Goal: Task Accomplishment & Management: Manage account settings

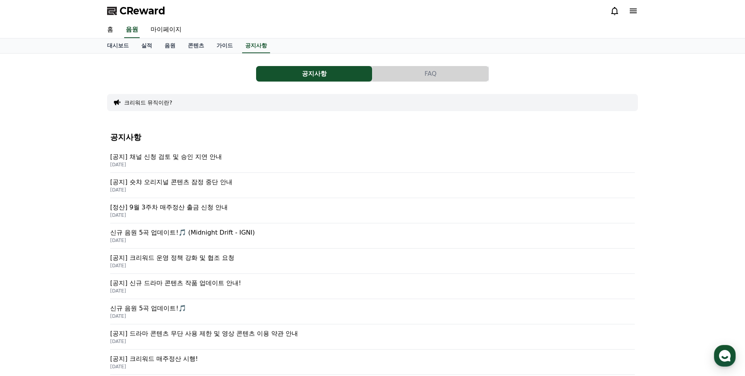
click at [633, 10] on icon at bounding box center [633, 10] width 9 height 9
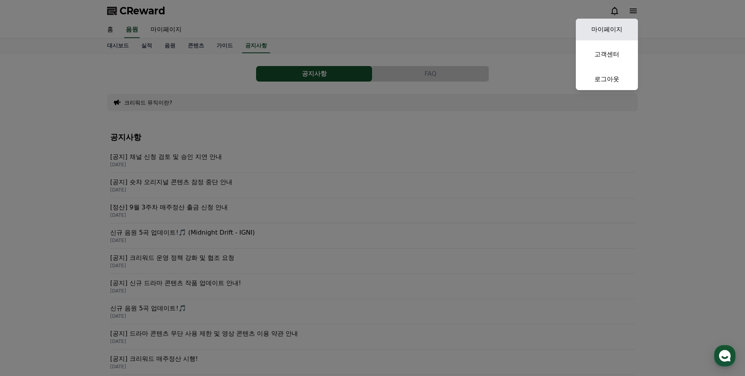
click at [620, 32] on link "마이페이지" at bounding box center [607, 30] width 62 height 22
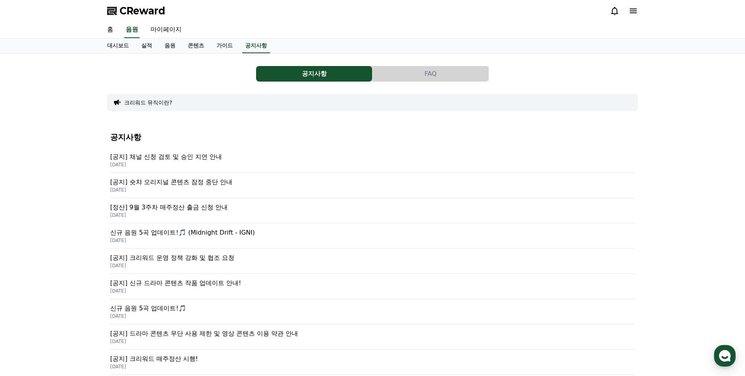
select select "**********"
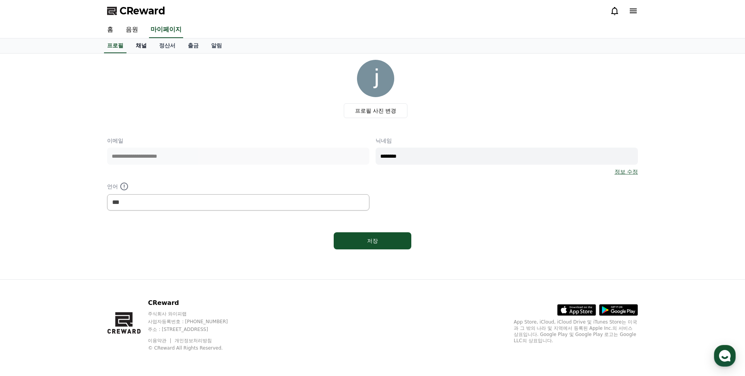
click at [143, 43] on link "채널" at bounding box center [141, 45] width 23 height 15
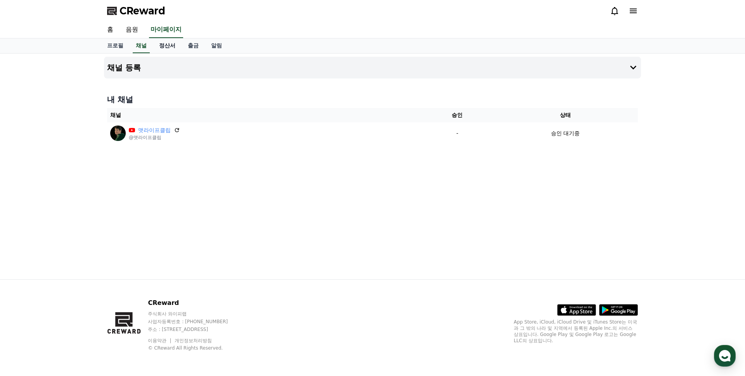
click at [170, 42] on link "정산서" at bounding box center [167, 45] width 29 height 15
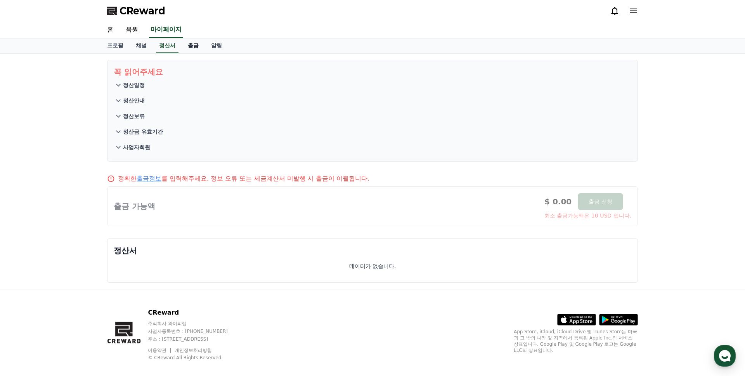
click at [183, 46] on link "출금" at bounding box center [193, 45] width 23 height 15
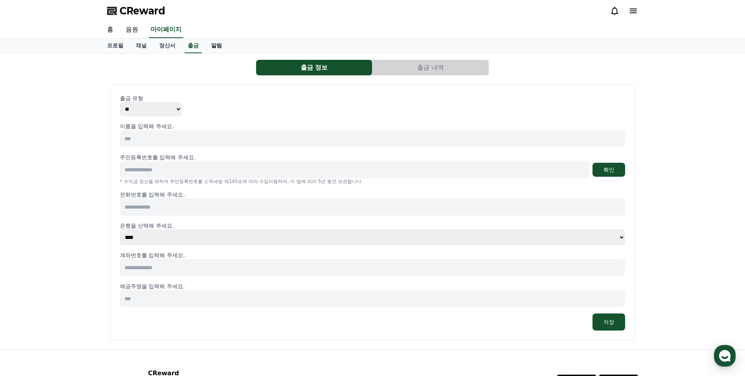
click at [209, 49] on link "알림" at bounding box center [216, 45] width 23 height 15
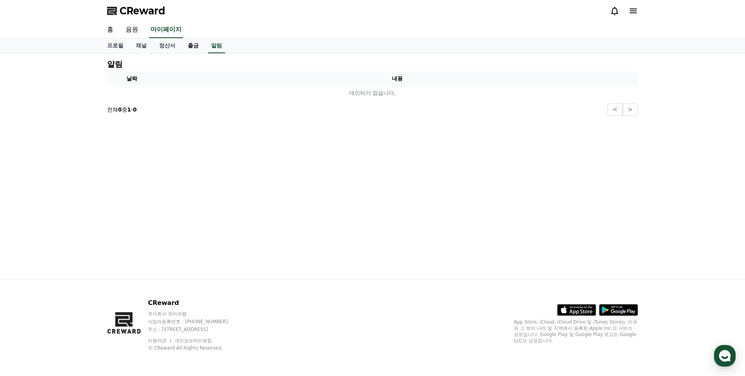
click at [185, 46] on link "출금" at bounding box center [193, 45] width 23 height 15
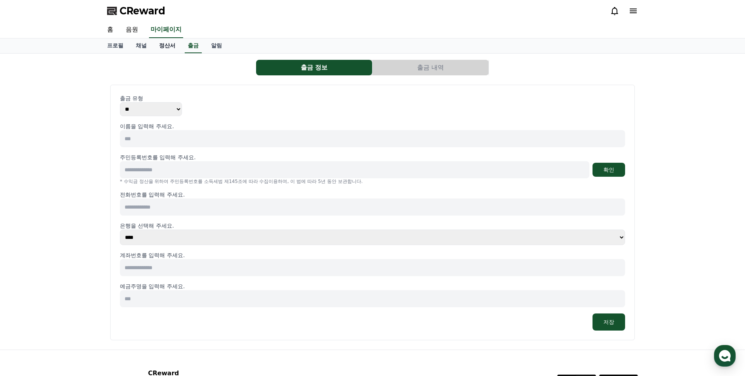
click at [163, 44] on link "정산서" at bounding box center [167, 45] width 29 height 15
